Goal: Task Accomplishment & Management: Complete application form

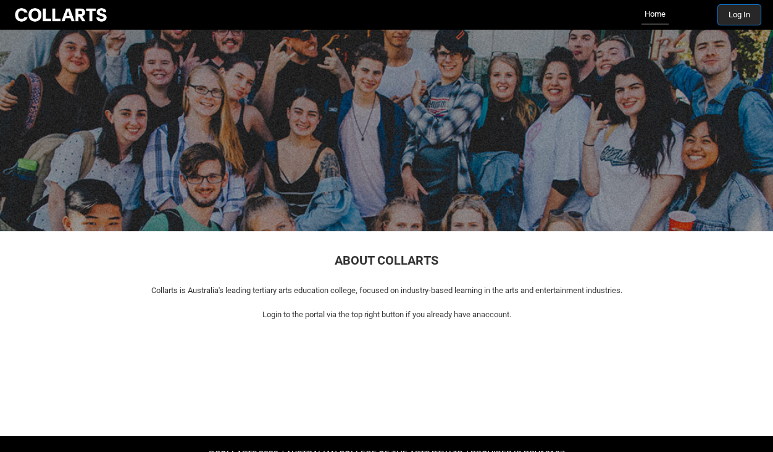
click at [746, 18] on button "Log In" at bounding box center [739, 15] width 43 height 20
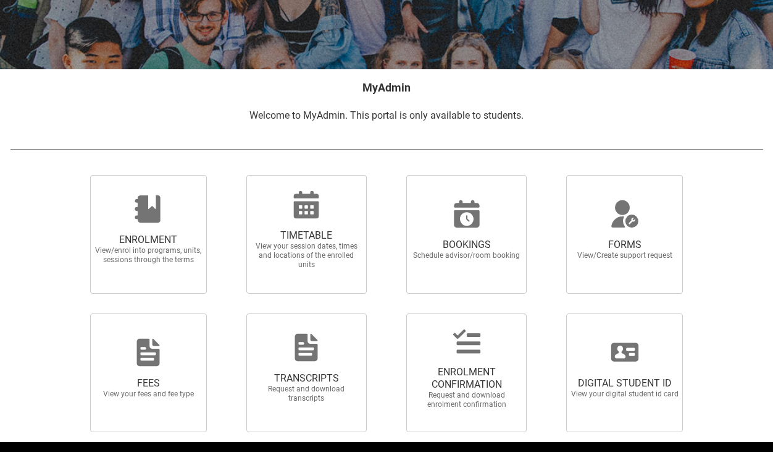
scroll to position [218, 0]
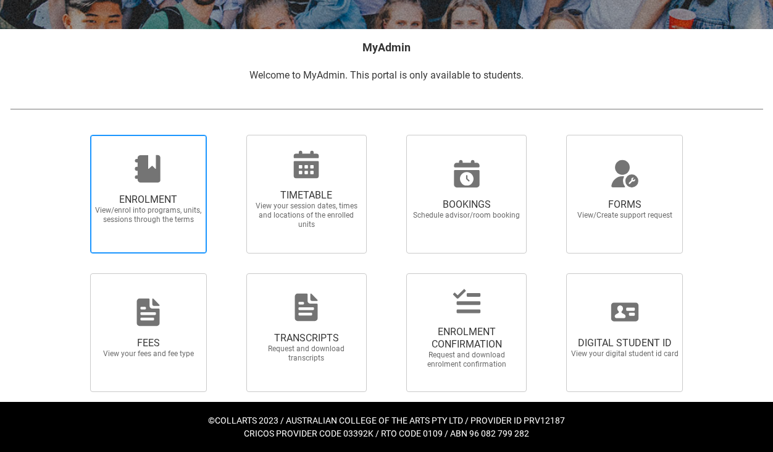
click at [165, 196] on span "ENROLMENT" at bounding box center [148, 199] width 109 height 12
click at [75, 135] on input "ENROLMENT View/enrol into programs, units, sessions through the terms" at bounding box center [75, 134] width 1 height 1
radio input "true"
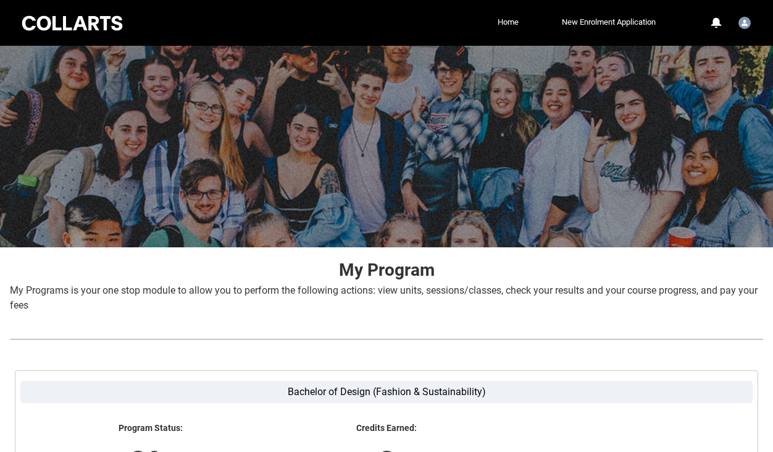
scroll to position [236, 0]
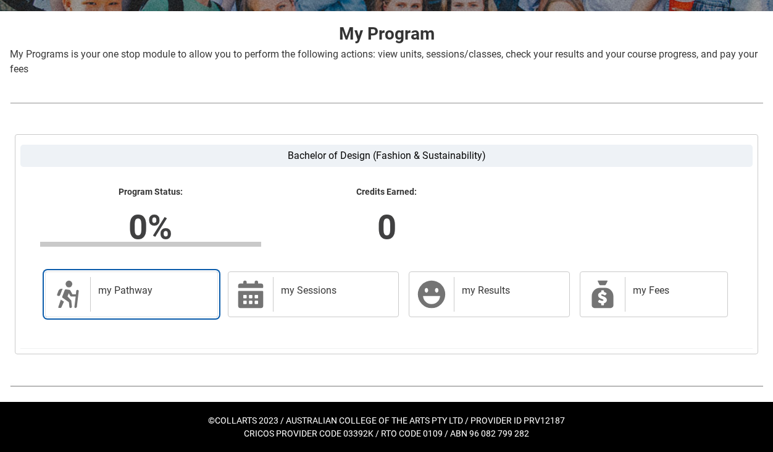
click at [174, 301] on div "my Pathway" at bounding box center [151, 294] width 122 height 35
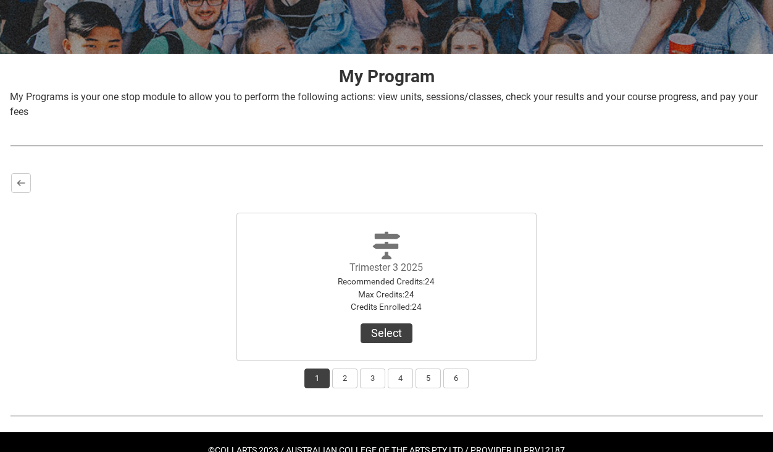
scroll to position [224, 0]
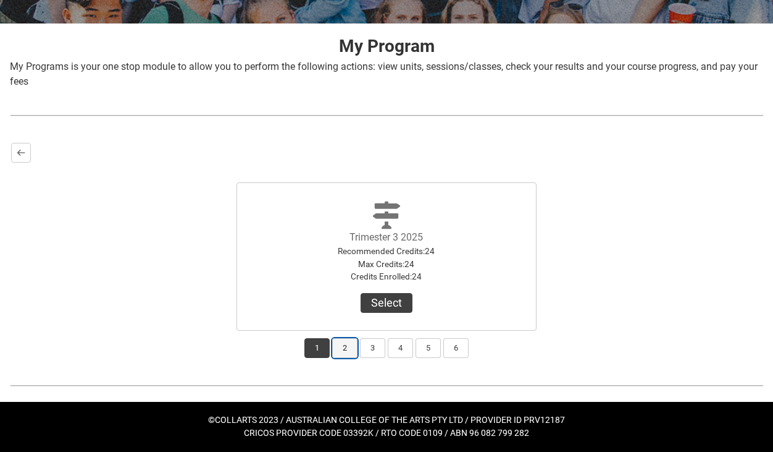
click at [348, 351] on button "2" at bounding box center [344, 348] width 25 height 20
click at [383, 350] on button "3" at bounding box center [372, 348] width 25 height 20
click at [324, 346] on button "1" at bounding box center [317, 348] width 25 height 20
click at [400, 308] on button "Select" at bounding box center [387, 303] width 52 height 20
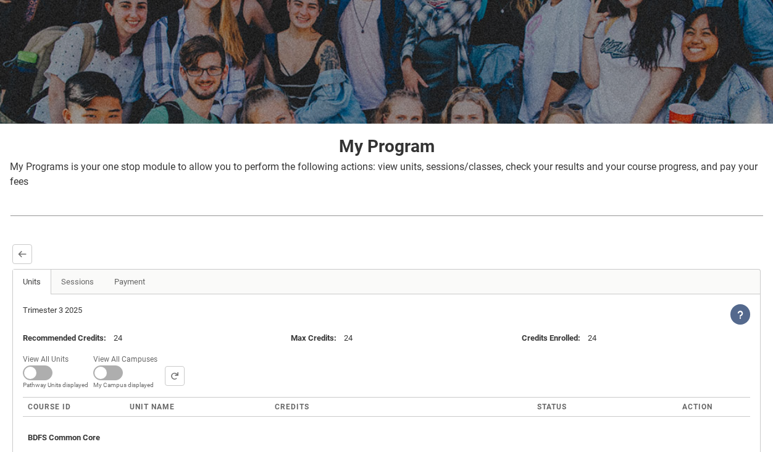
scroll to position [126, 0]
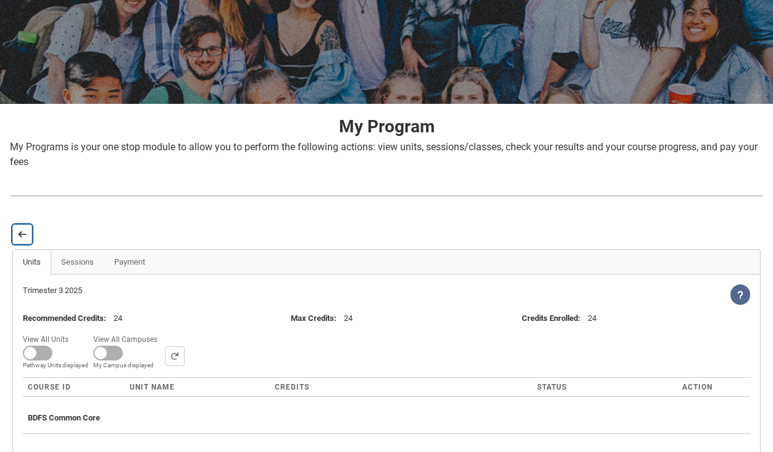
click at [29, 233] on button "Back" at bounding box center [22, 234] width 20 height 20
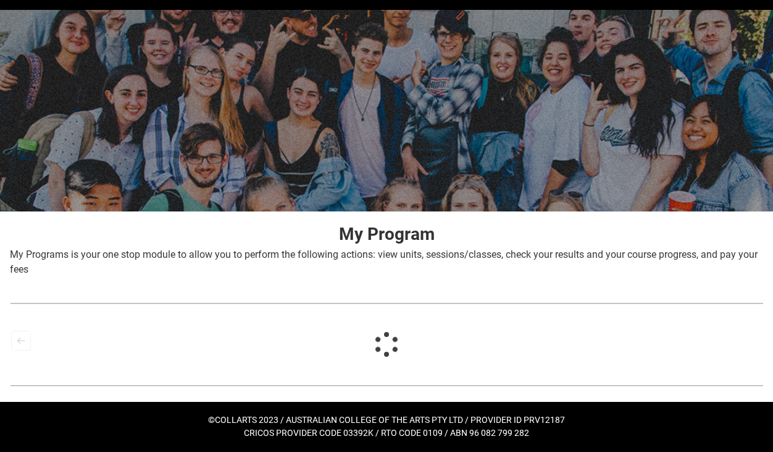
scroll to position [36, 0]
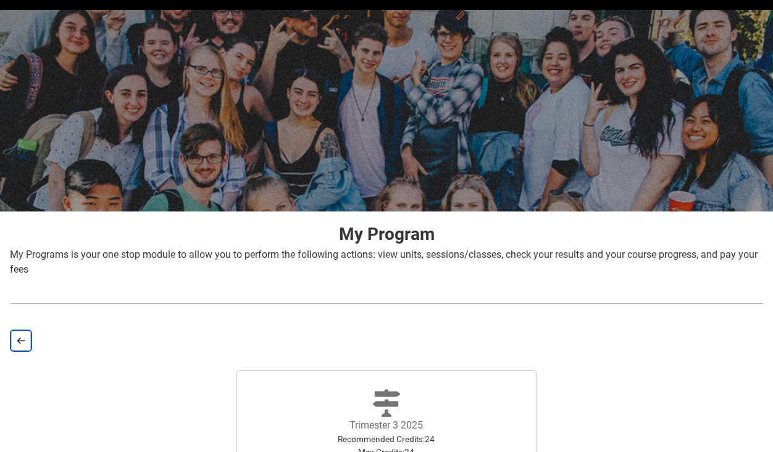
click at [22, 343] on lightning-primitive-icon "button" at bounding box center [21, 340] width 9 height 9
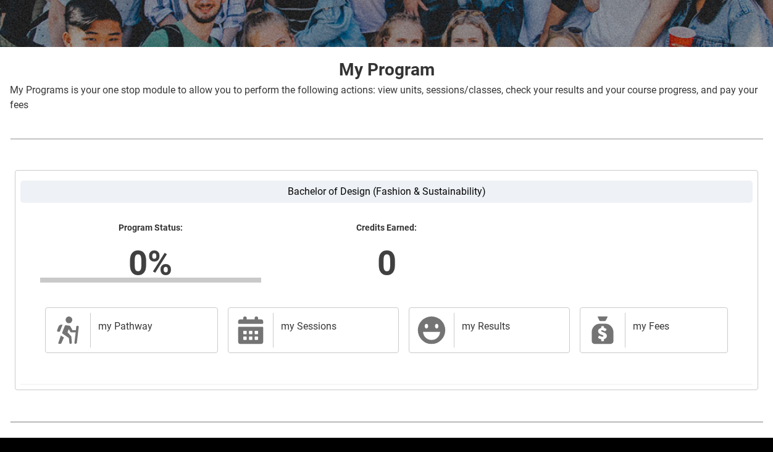
scroll to position [236, 0]
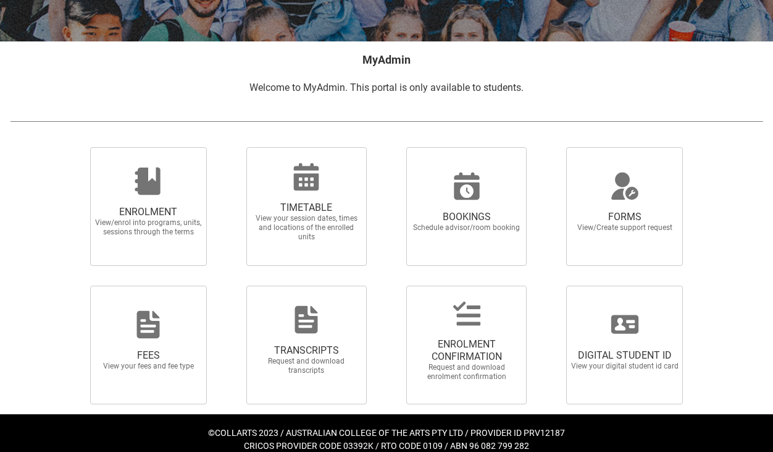
scroll to position [218, 0]
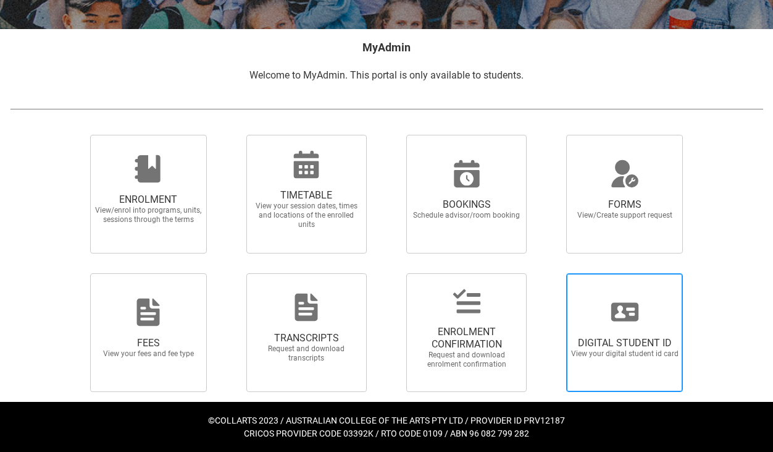
click at [633, 292] on span "DIGITAL STUDENT ID View your digital student id card" at bounding box center [625, 332] width 117 height 119
click at [552, 273] on input "DIGITAL STUDENT ID View your digital student id card" at bounding box center [552, 272] width 1 height 1
radio input "true"
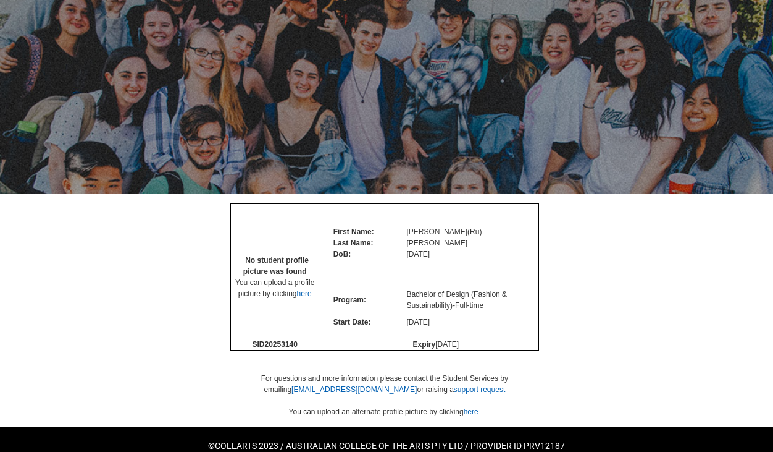
scroll to position [115, 0]
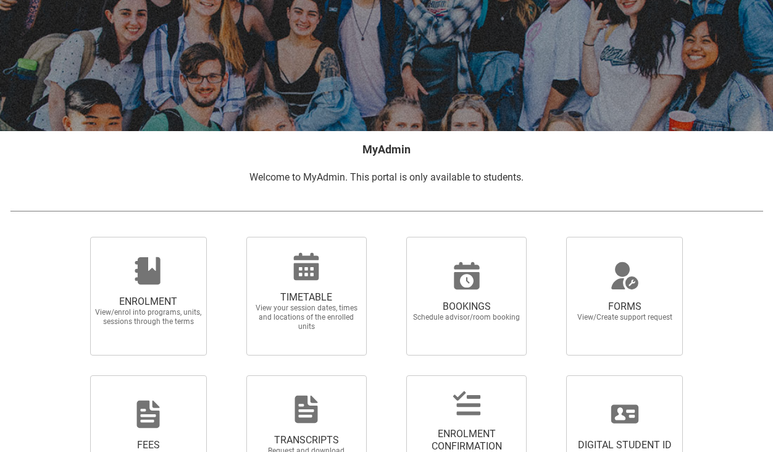
scroll to position [218, 0]
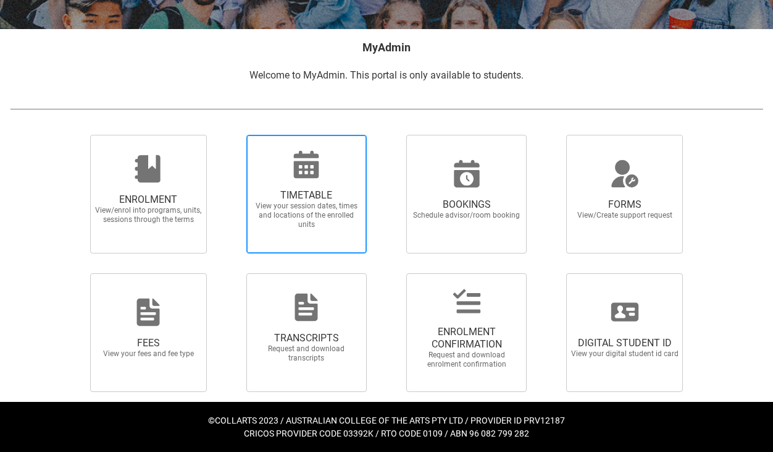
click at [313, 201] on span "View your session dates, times and locations of the enrolled units" at bounding box center [306, 215] width 109 height 28
click at [231, 135] on input "TIMETABLE View your session dates, times and locations of the enrolled units" at bounding box center [230, 134] width 1 height 1
radio input "true"
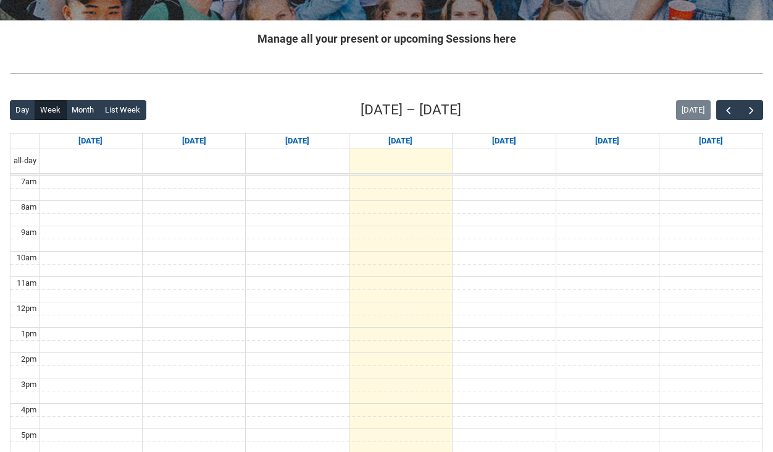
scroll to position [234, 0]
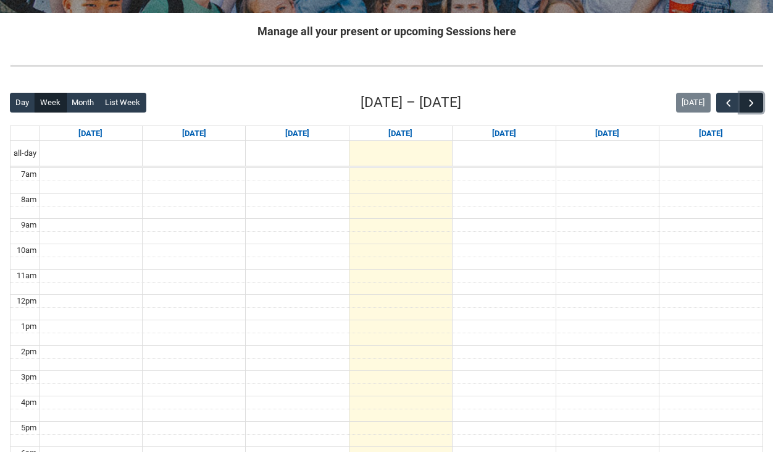
click at [751, 103] on span "button" at bounding box center [752, 103] width 12 height 12
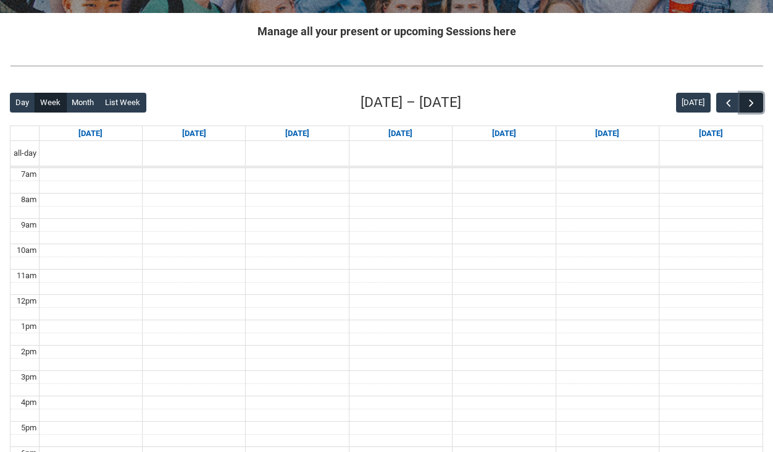
click at [751, 103] on span "button" at bounding box center [752, 103] width 12 height 12
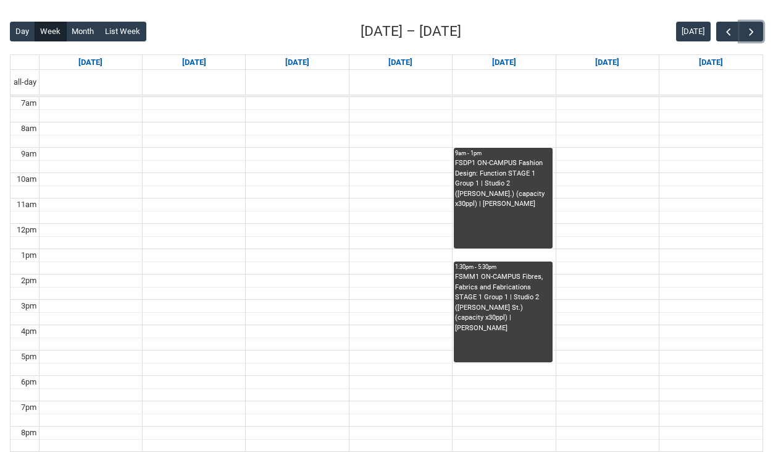
scroll to position [306, 0]
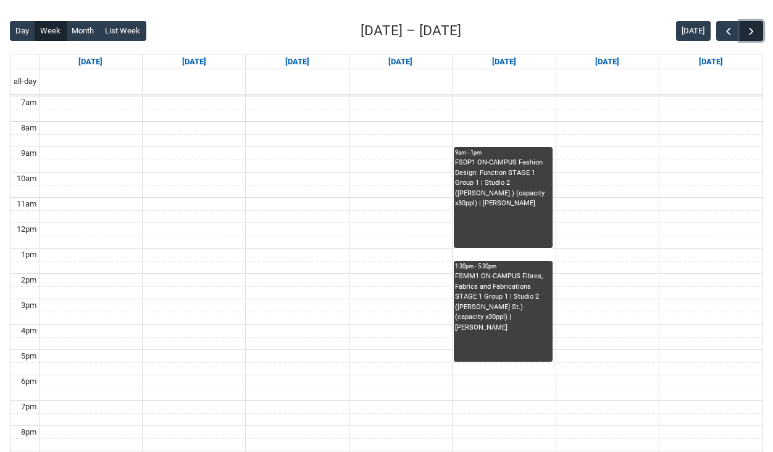
click at [748, 27] on span "button" at bounding box center [752, 31] width 12 height 12
click at [727, 27] on span "button" at bounding box center [729, 31] width 12 height 12
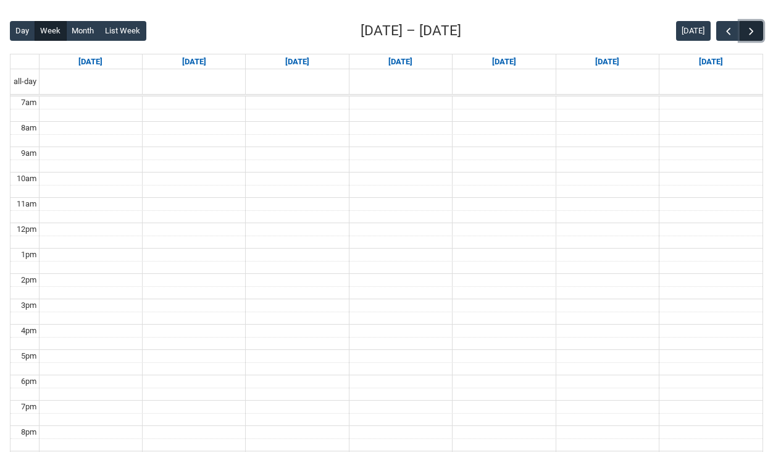
click at [749, 27] on span "button" at bounding box center [752, 31] width 12 height 12
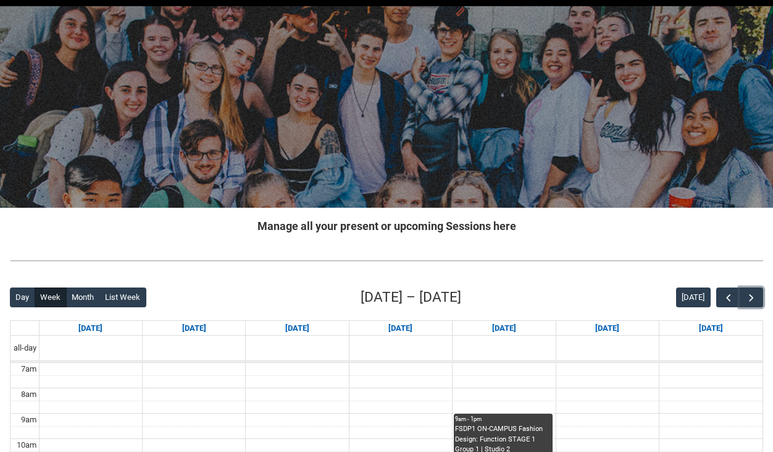
scroll to position [0, 0]
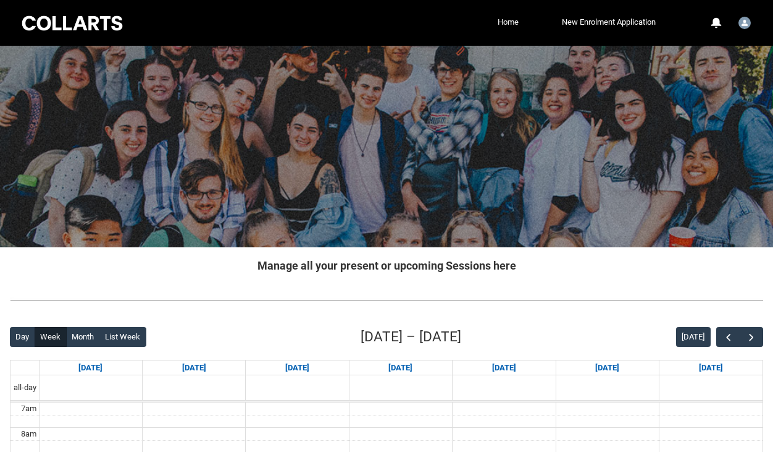
click at [508, 23] on link "Home" at bounding box center [508, 22] width 27 height 19
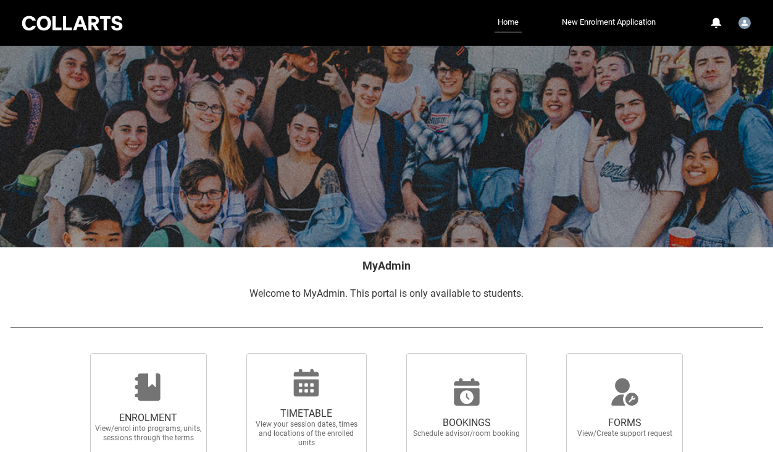
scroll to position [218, 0]
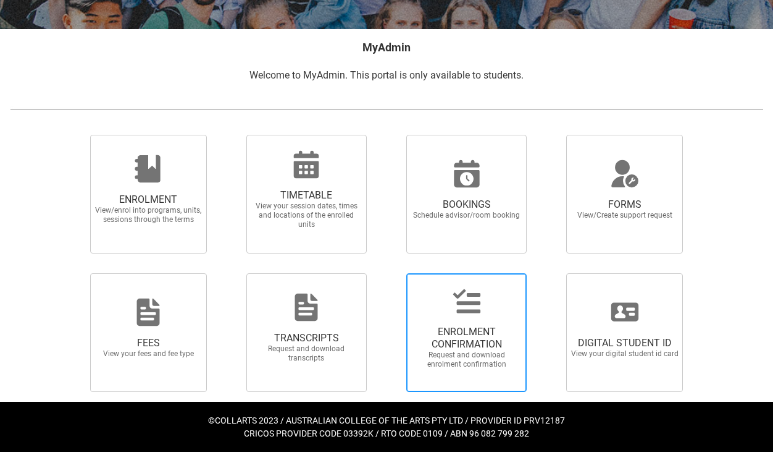
click at [502, 312] on div at bounding box center [467, 301] width 119 height 30
click at [392, 273] on input "ENROLMENT CONFIRMATION Request and download enrolment confirmation" at bounding box center [391, 272] width 1 height 1
radio input "true"
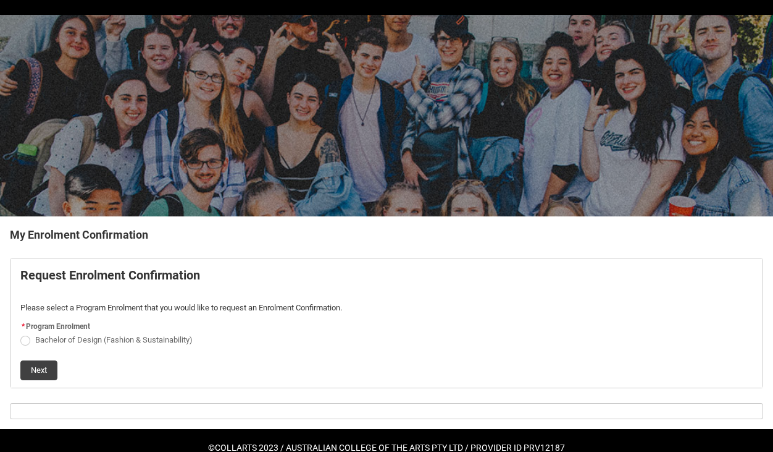
scroll to position [58, 0]
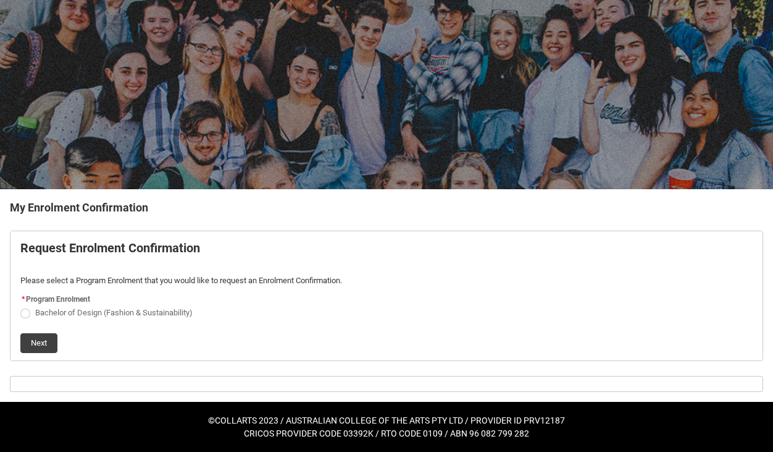
click at [103, 309] on span "Bachelor of Design (Fashion & Sustainability)" at bounding box center [114, 312] width 158 height 9
click at [20, 306] on input "Bachelor of Design (Fashion & Sustainability)" at bounding box center [20, 305] width 1 height 1
radio input "true"
click at [37, 345] on button "Next" at bounding box center [38, 343] width 37 height 20
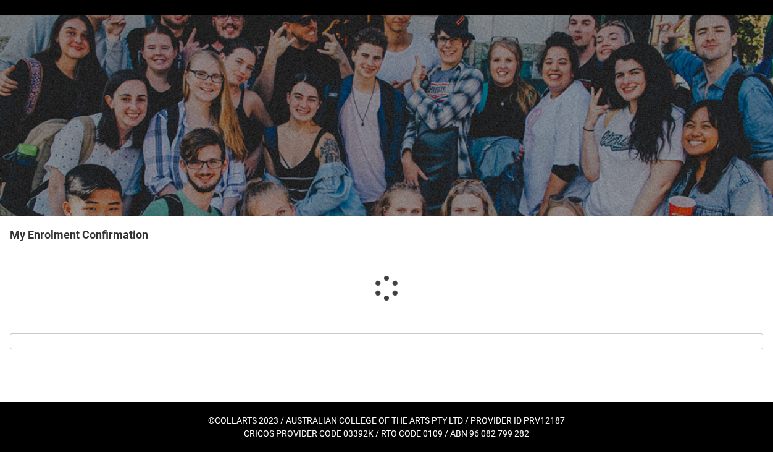
scroll to position [31, 0]
